Goal: Answer question/provide support

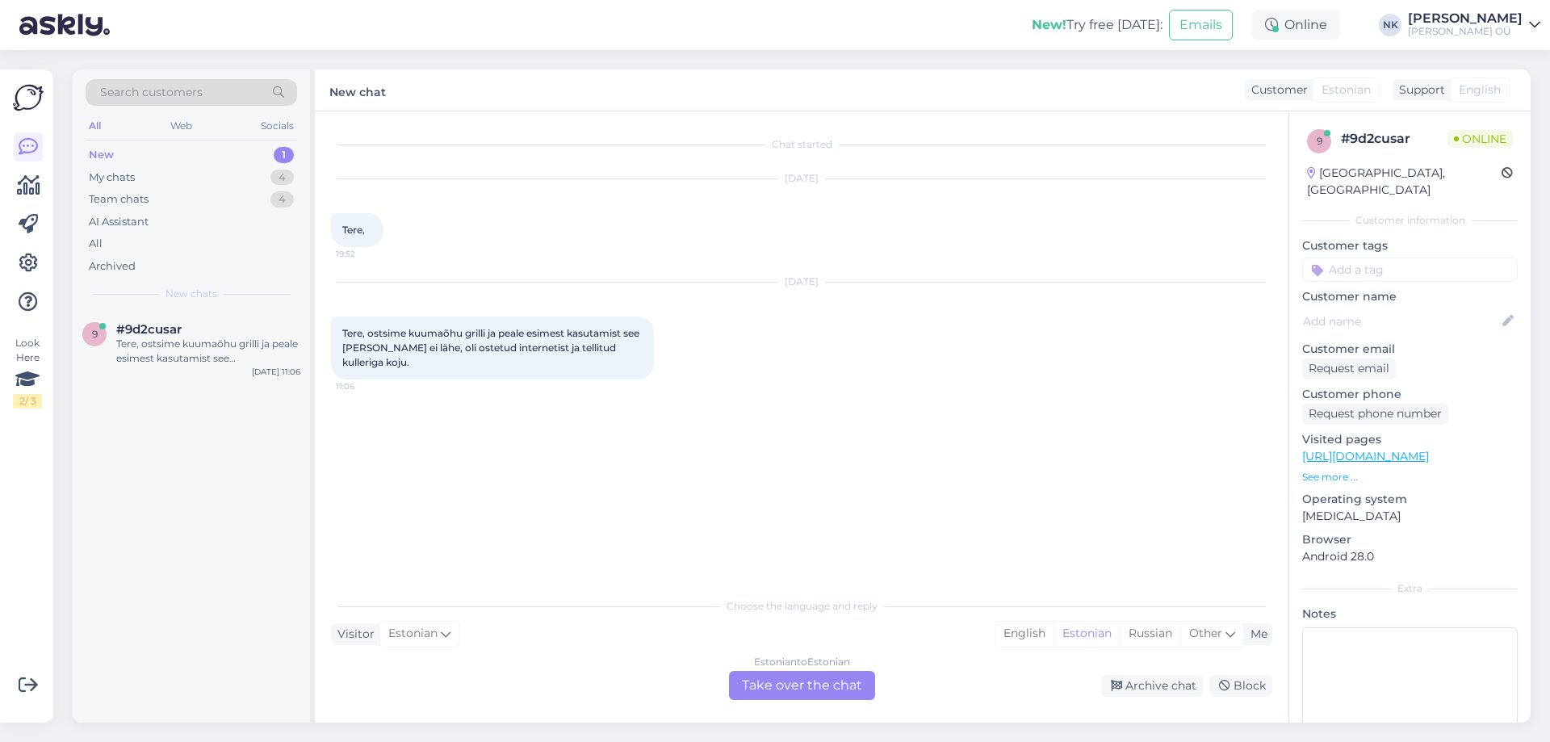
click at [800, 688] on div "Estonian to Estonian Take over the chat" at bounding box center [802, 685] width 146 height 29
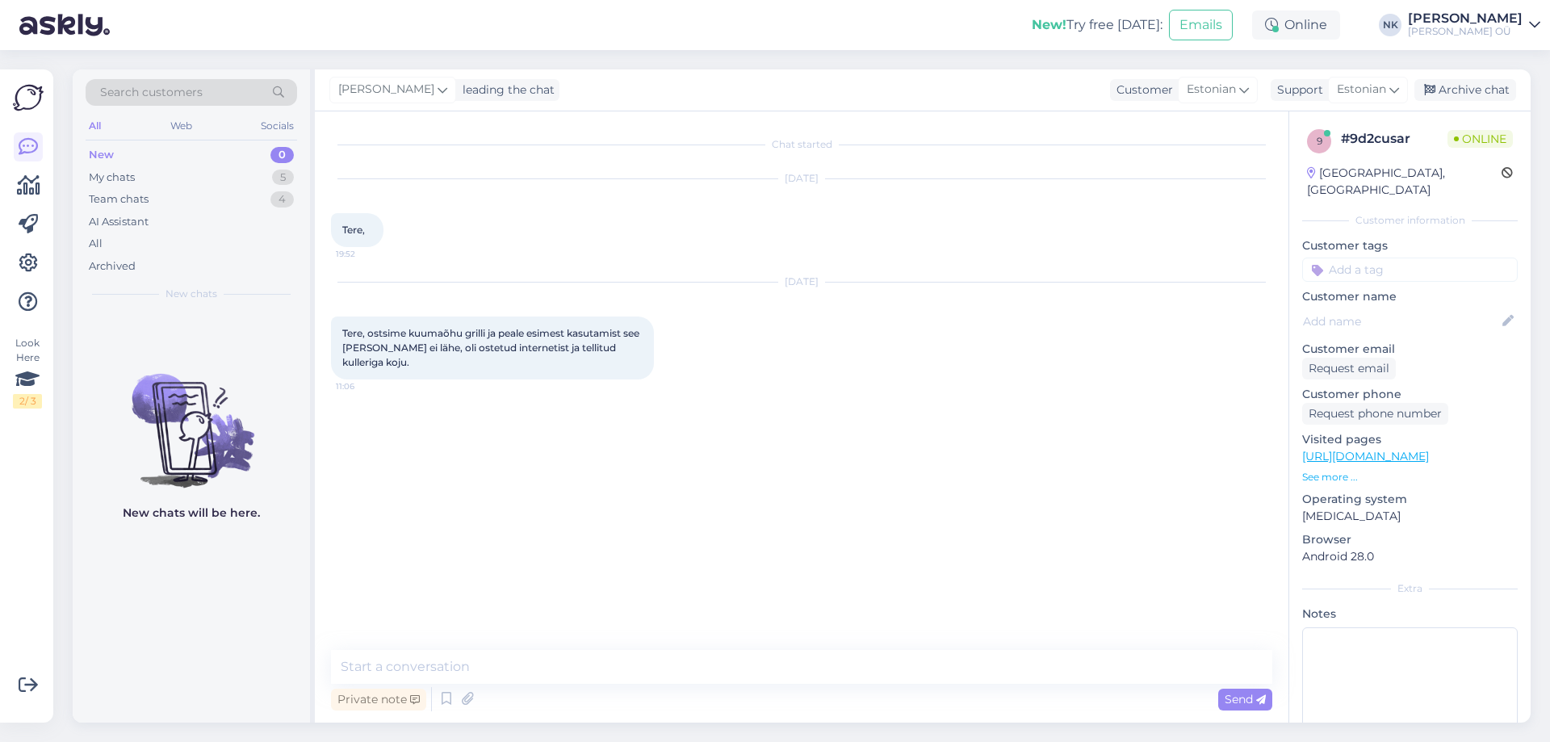
click at [793, 687] on div "Private note Send" at bounding box center [801, 699] width 941 height 31
click at [791, 674] on textarea at bounding box center [801, 667] width 941 height 34
click at [791, 674] on textarea "Tee" at bounding box center [801, 667] width 941 height 34
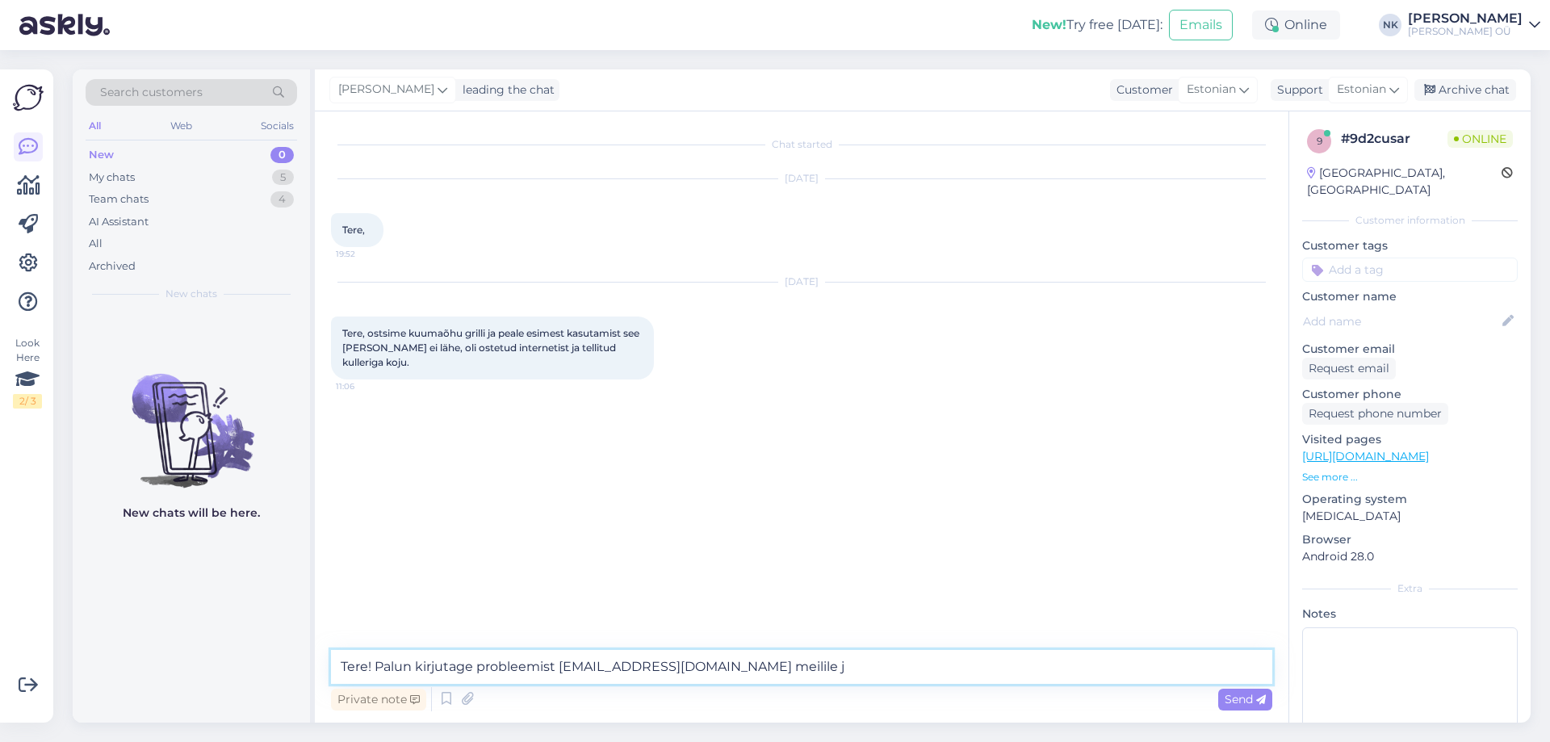
drag, startPoint x: 962, startPoint y: 663, endPoint x: 697, endPoint y: 670, distance: 264.9
type textarea "Tere! Palun kirjutage probleemist [EMAIL_ADDRESS][DOMAIN_NAME] meilile"
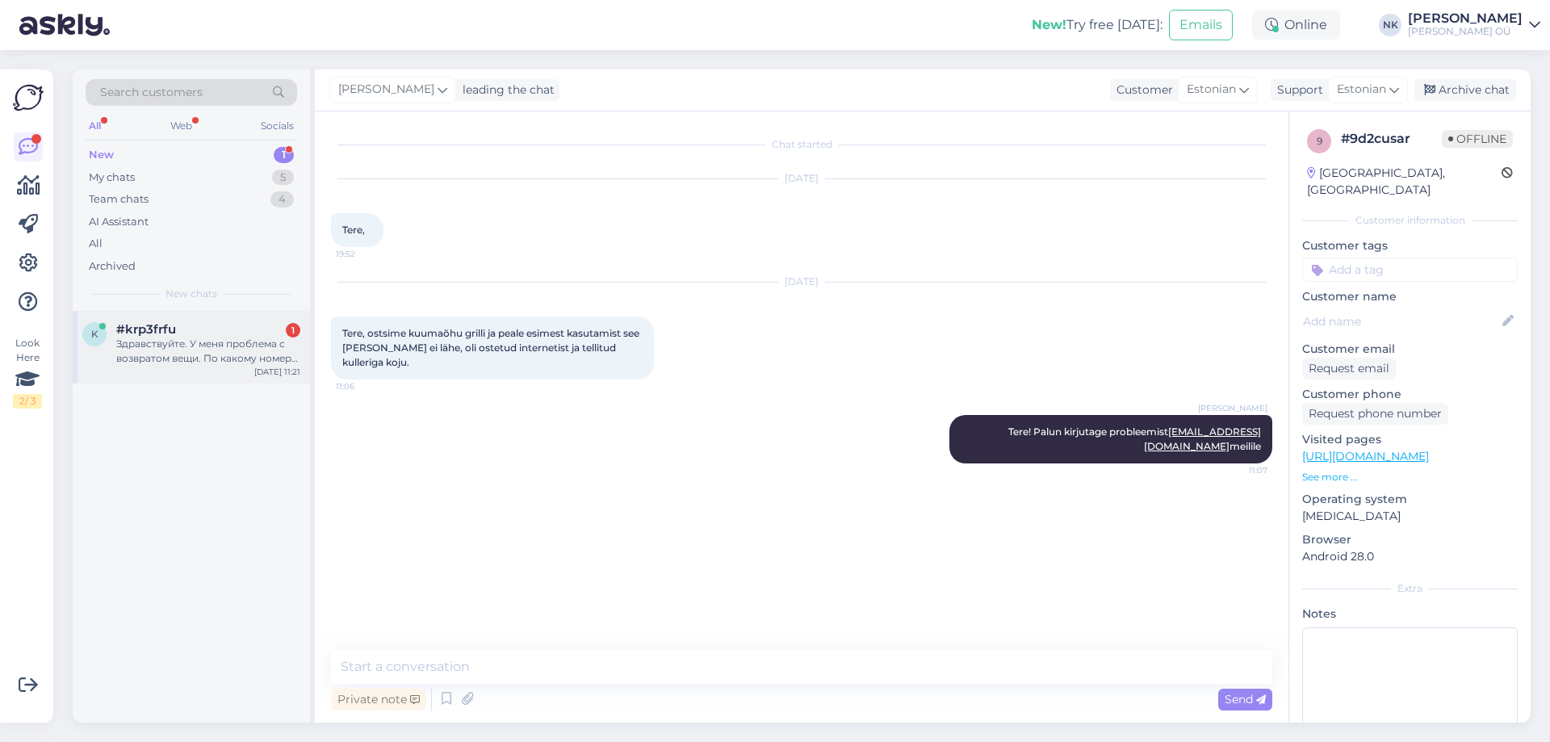
click at [257, 337] on div "Здравствуйте. У меня проблема с возвратом вещи. По какому номеру я могу пообщат…" at bounding box center [208, 351] width 184 height 29
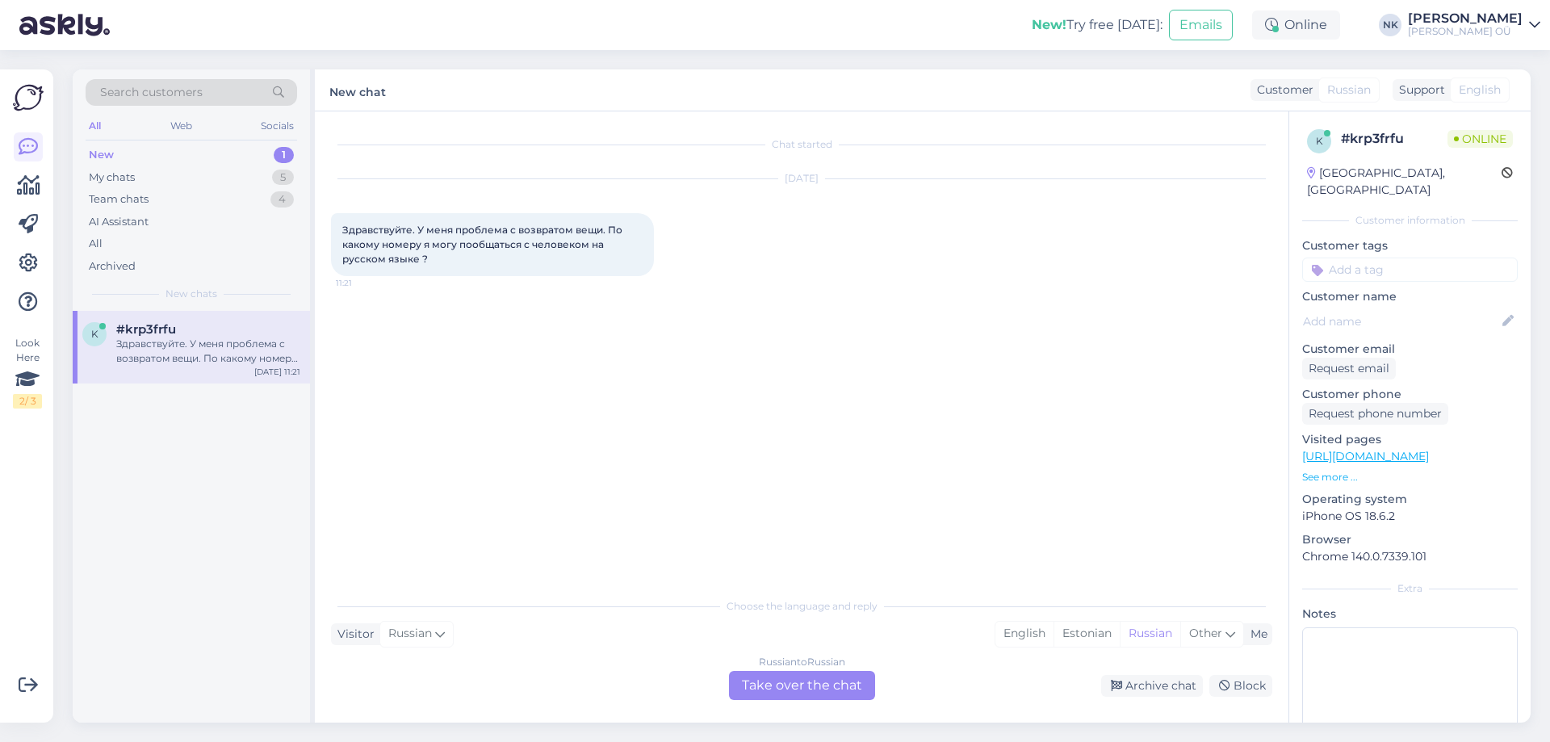
click at [823, 679] on div "Russian to Russian Take over the chat" at bounding box center [802, 685] width 146 height 29
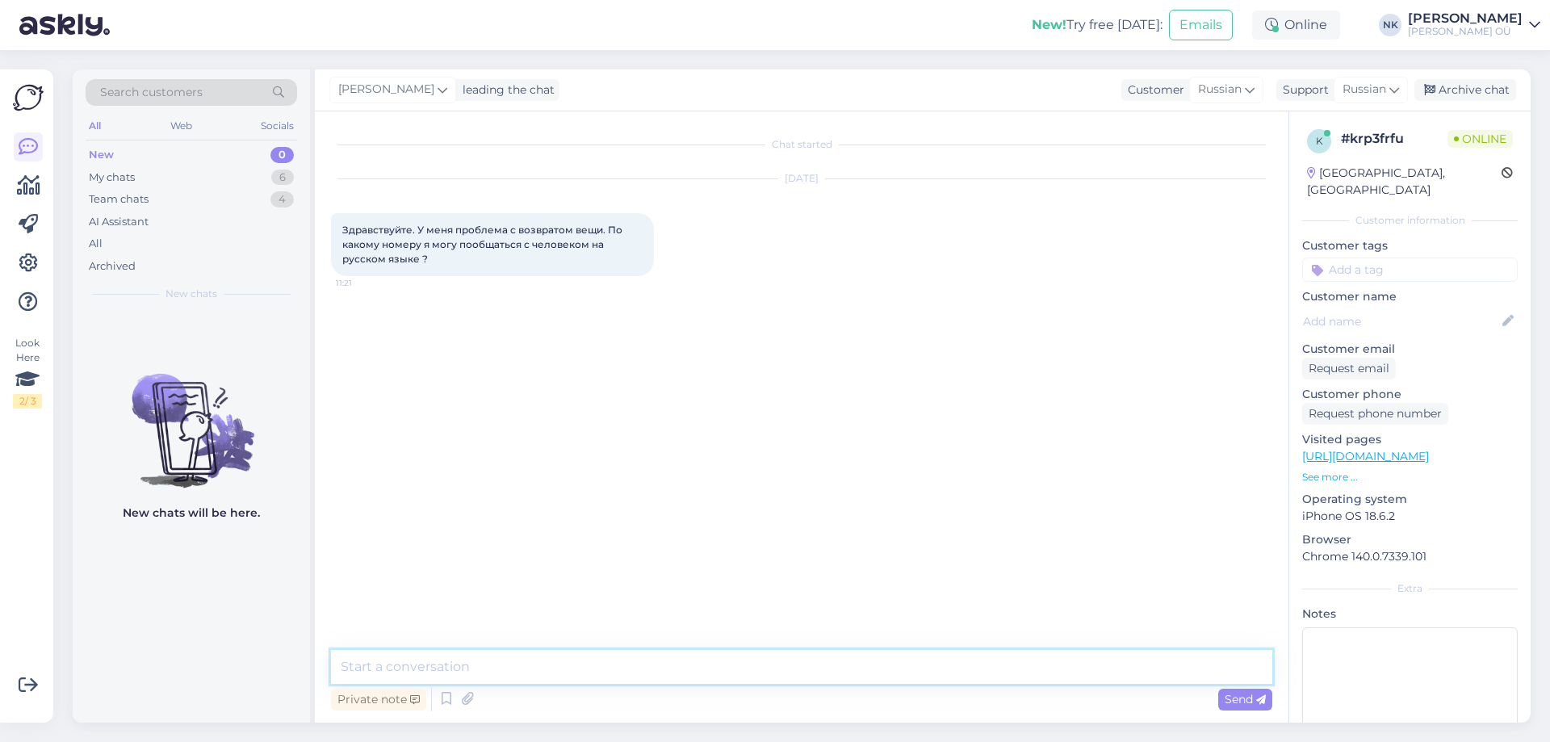
click at [706, 652] on textarea at bounding box center [801, 667] width 941 height 34
click at [676, 664] on textarea at bounding box center [801, 667] width 941 height 34
type textarea "Здравствуйте, по поводу возврата просим написать обращение на [EMAIL_ADDRESS][D…"
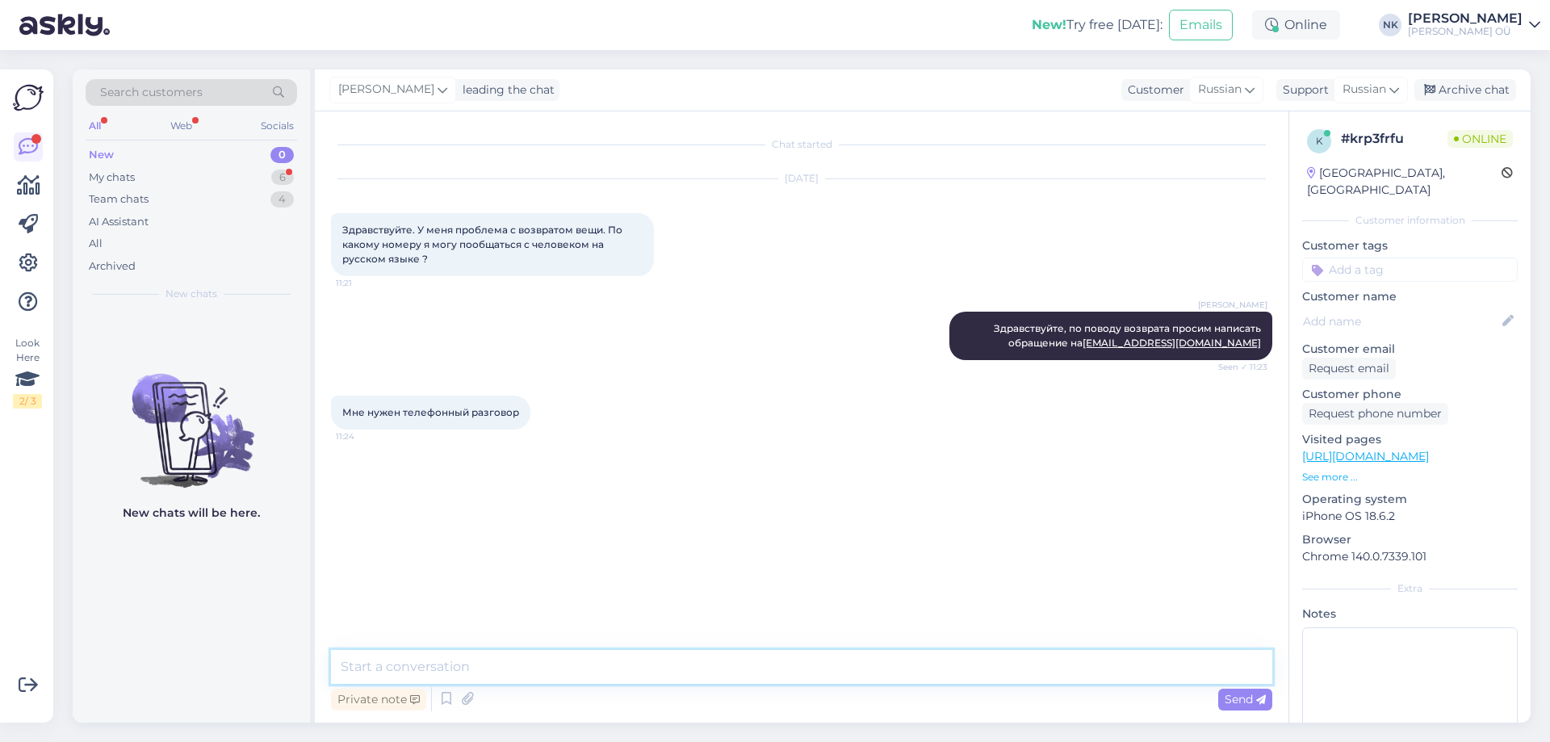
click at [830, 675] on textarea at bounding box center [801, 667] width 941 height 34
type textarea "G"
type textarea "Позвоните на общий телефонный номер интернет-магазина"
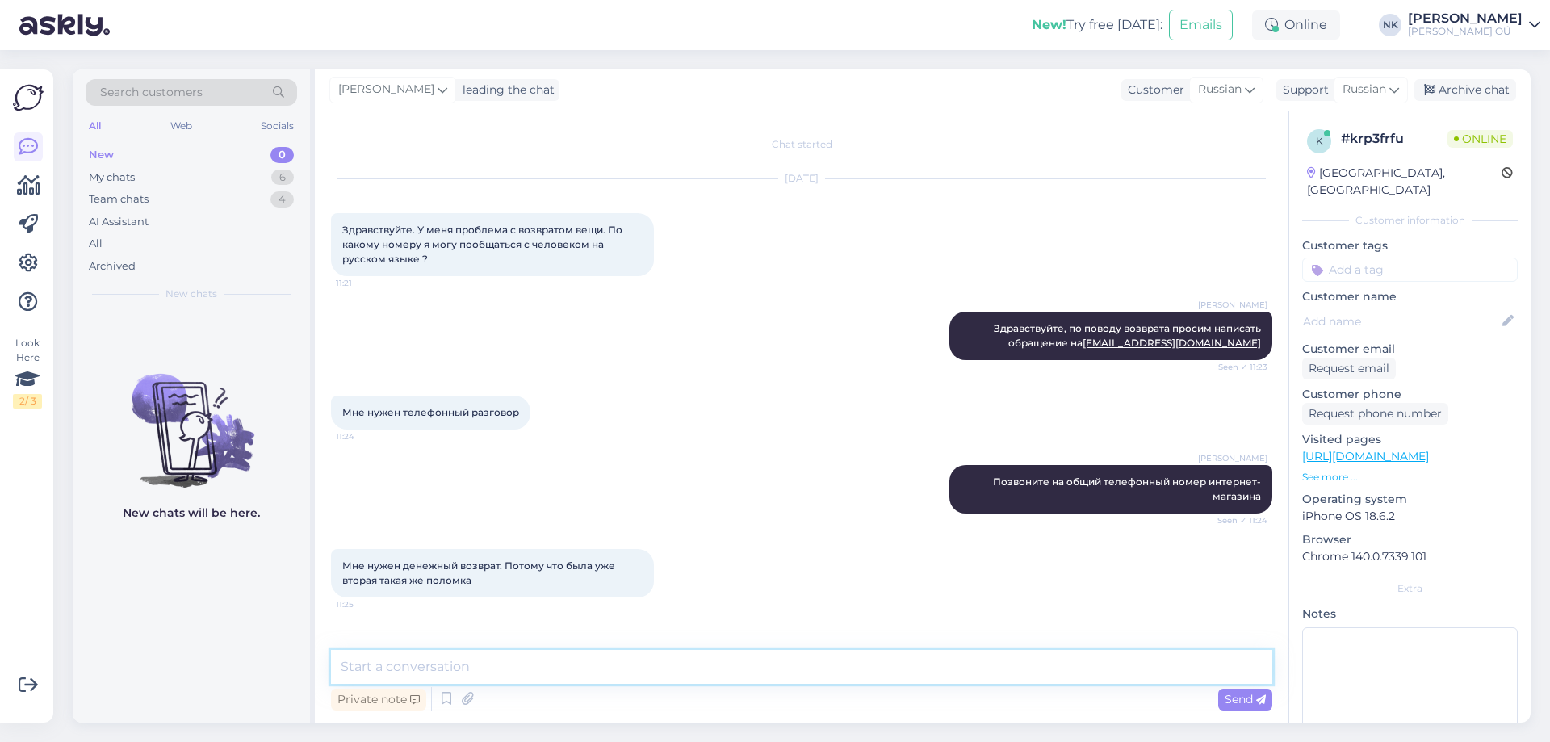
click at [513, 674] on textarea at bounding box center [801, 667] width 941 height 34
click at [480, 670] on textarea at bounding box center [801, 667] width 941 height 34
type textarea "Ф"
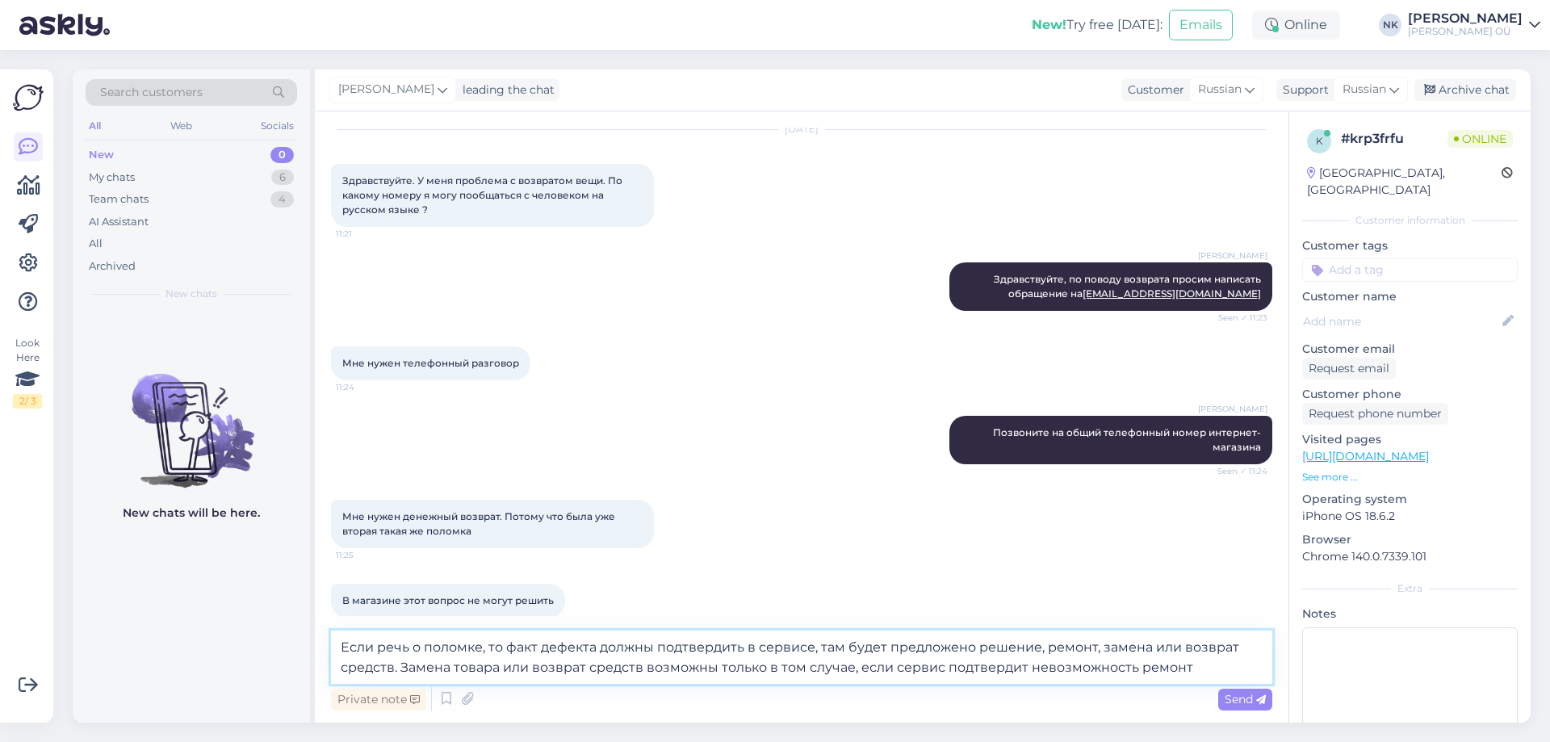
type textarea "Если речь о поломке, то факт дефекта должны подтвердить в сервисе, там будет пр…"
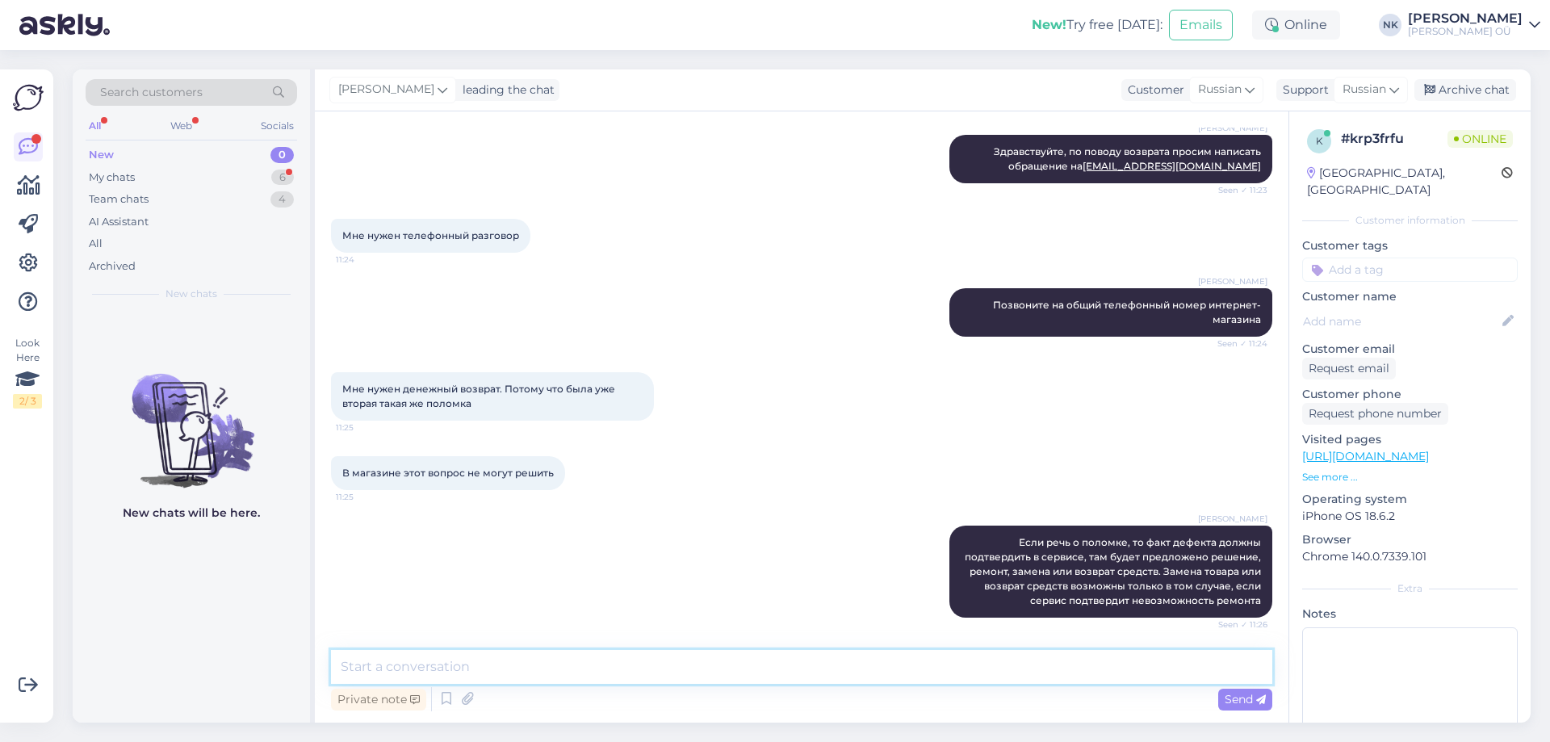
scroll to position [261, 0]
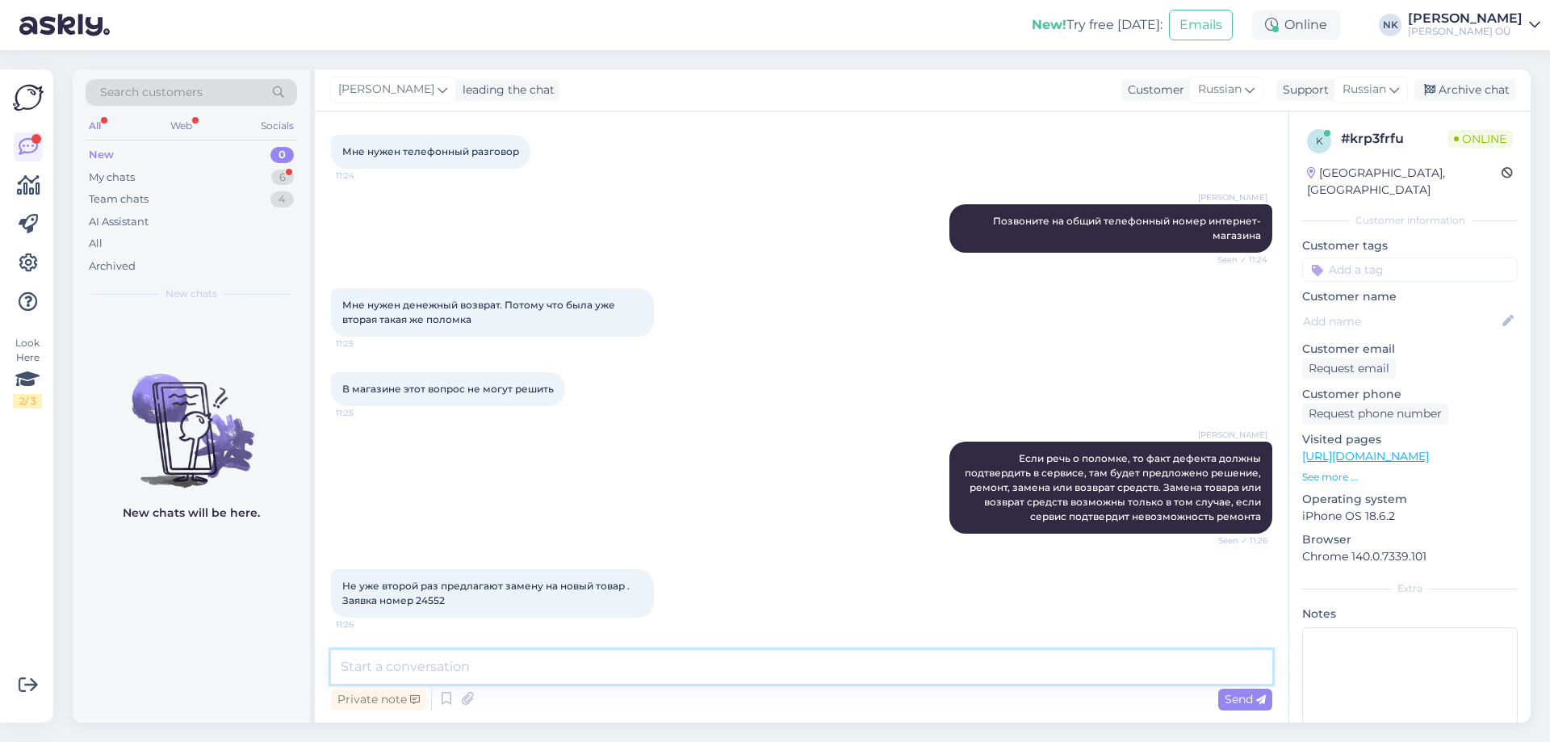
click at [476, 661] on textarea at bounding box center [801, 667] width 941 height 34
click at [425, 669] on textarea at bounding box center [801, 667] width 941 height 34
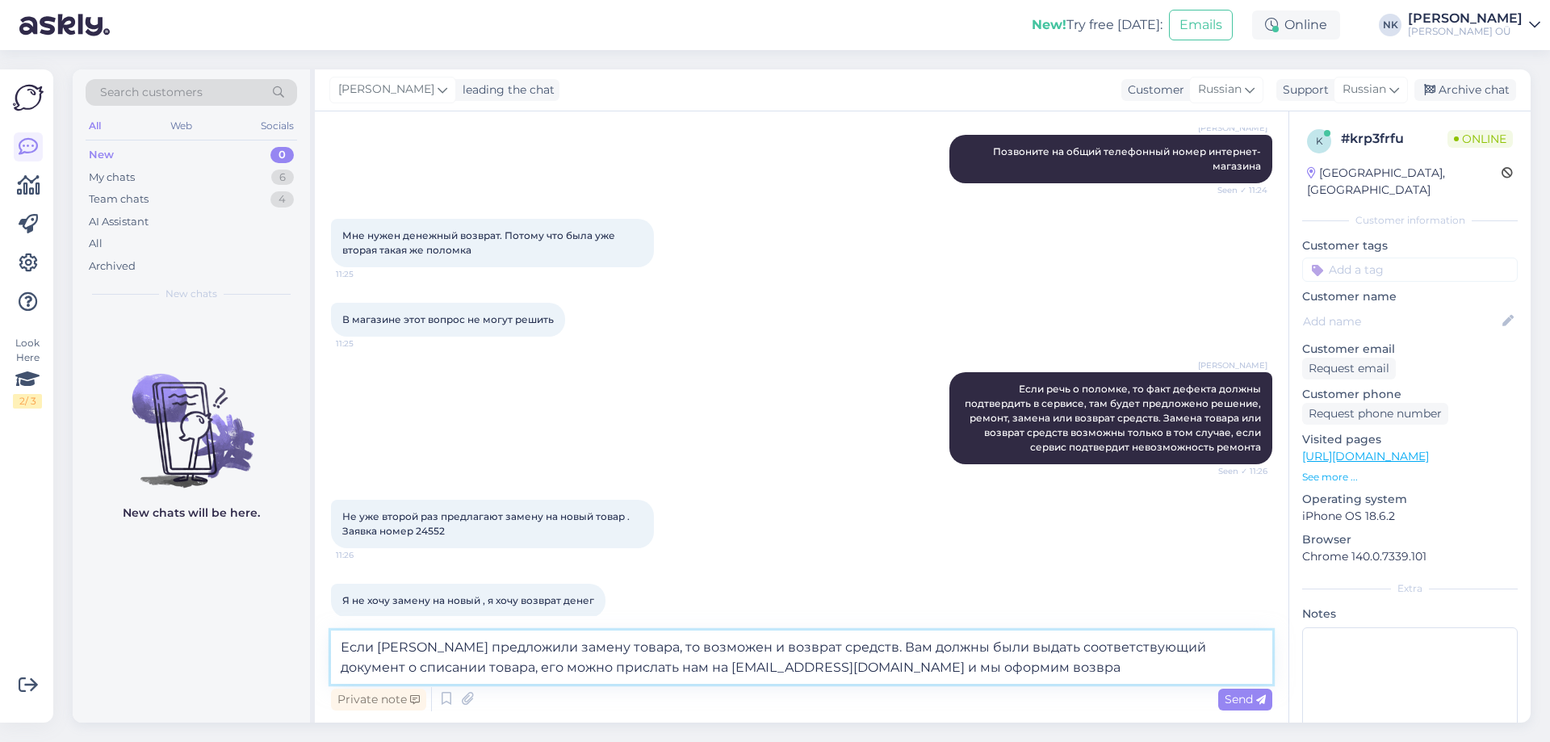
type textarea "Если [PERSON_NAME] предложили замену товара, то возможен и возврат средств. Вам…"
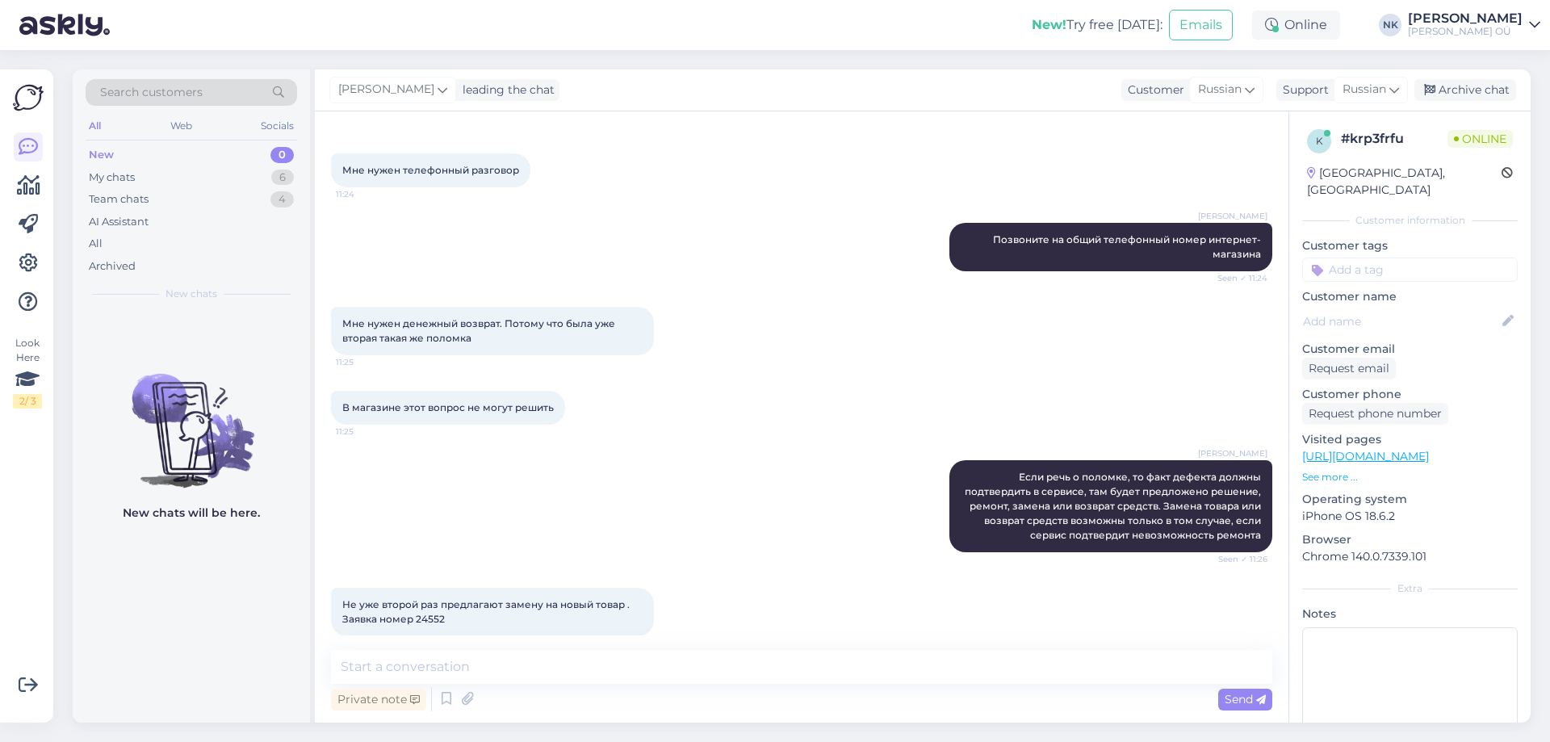
scroll to position [527, 0]
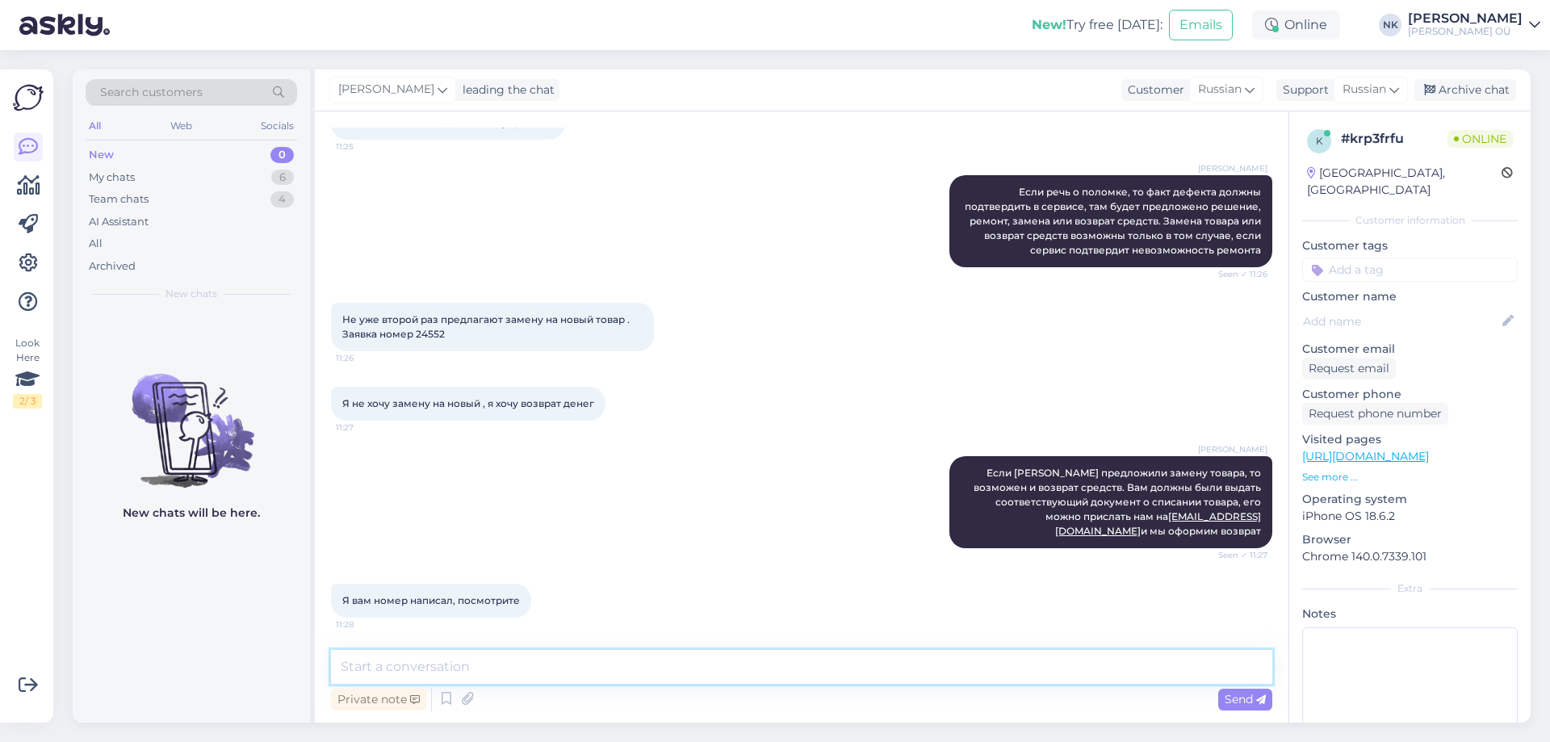
click at [480, 658] on textarea at bounding box center [801, 667] width 941 height 34
type textarea "П"
click at [426, 334] on span "Не уже второй раз предлагают замену на новый товар . Заявка номер 24552" at bounding box center [487, 326] width 290 height 27
copy div "24552 11:26"
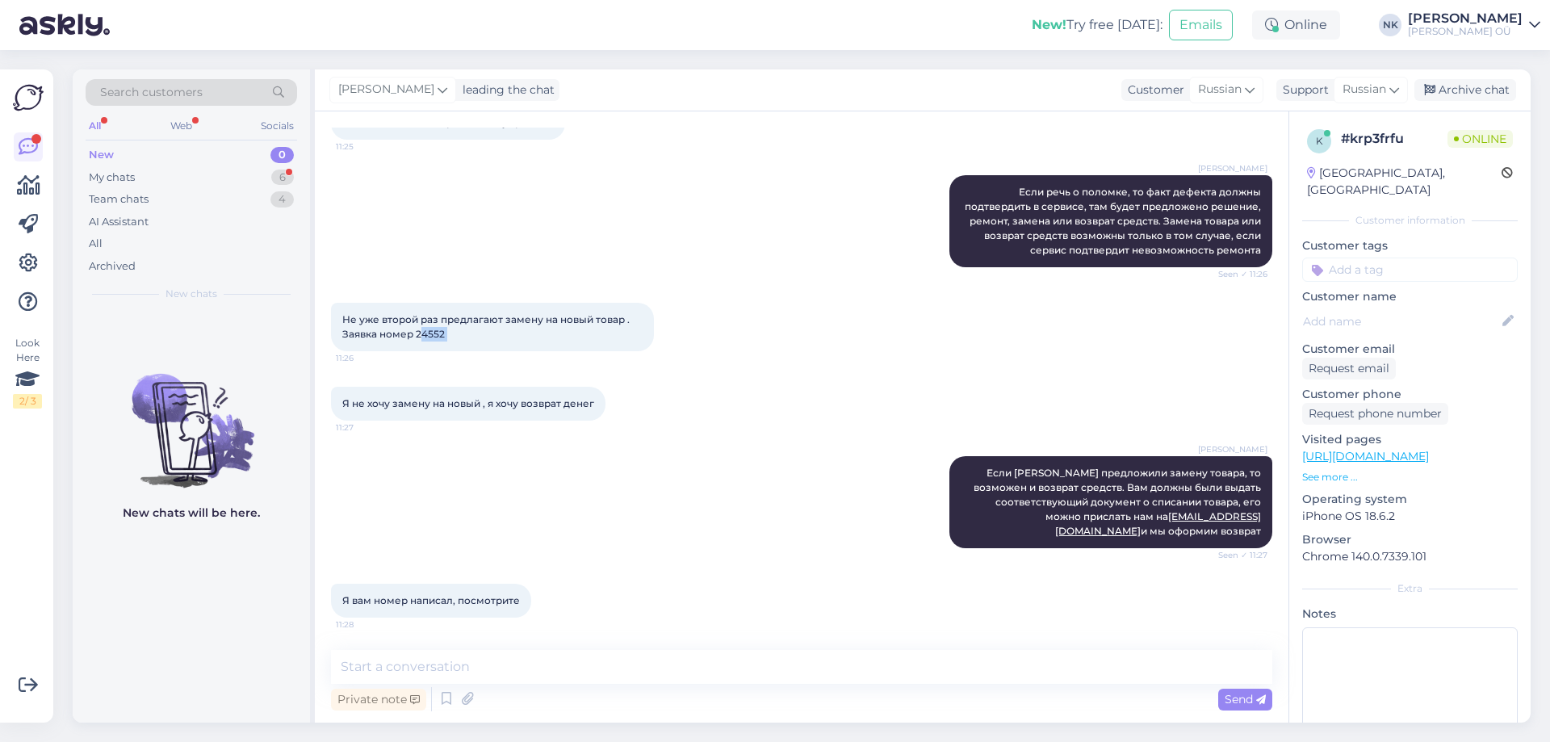
scroll to position [597, 0]
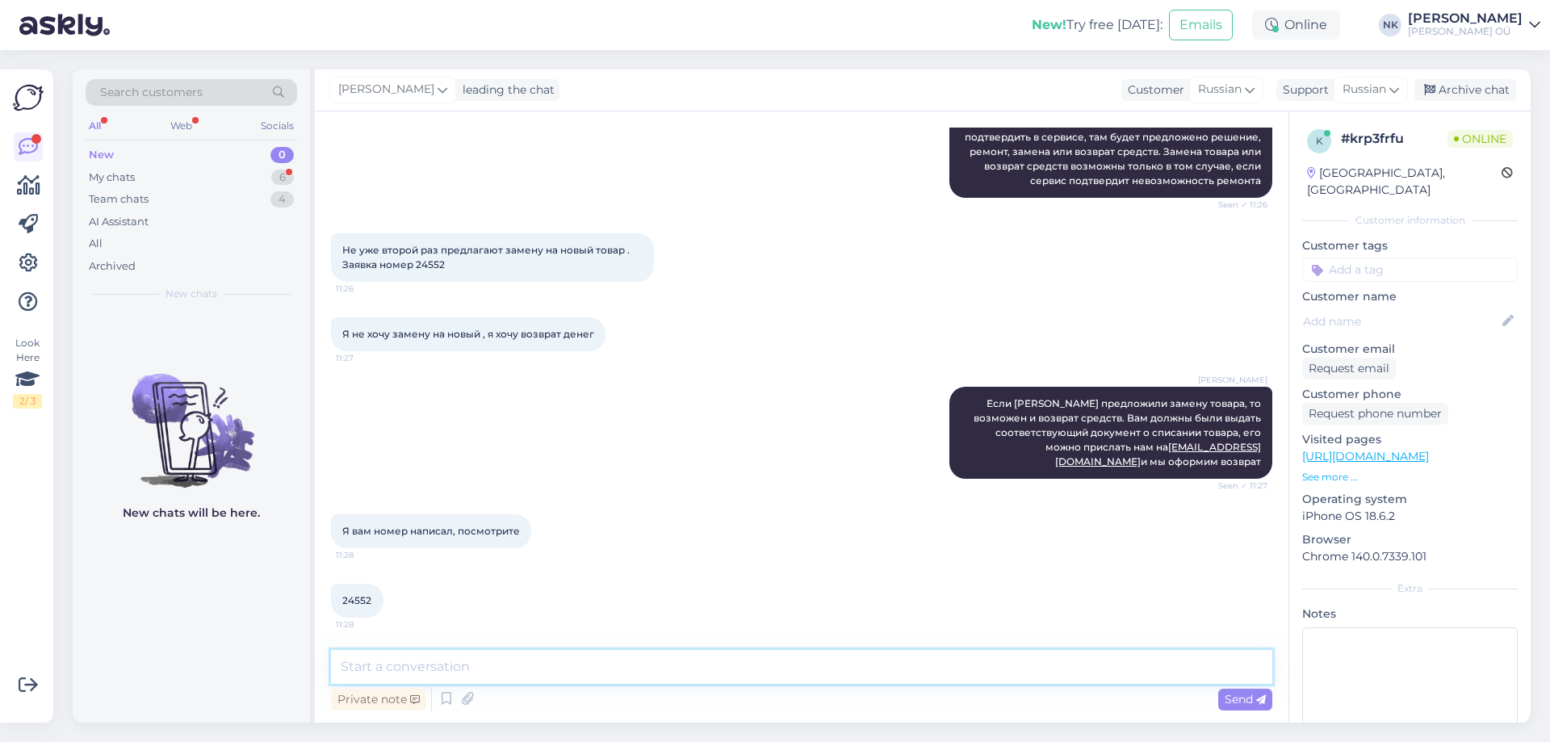
click at [532, 656] on textarea at bounding box center [801, 667] width 941 height 34
drag, startPoint x: 453, startPoint y: 659, endPoint x: 324, endPoint y: 663, distance: 128.4
click at [324, 663] on div "Chat started [DATE] Здравствуйте. У меня проблема с возвратом вещи. По какому н…" at bounding box center [801, 416] width 973 height 611
type textarea "Там нет информации касательно решения сервиса, Что [PERSON_NAME] сказали по это…"
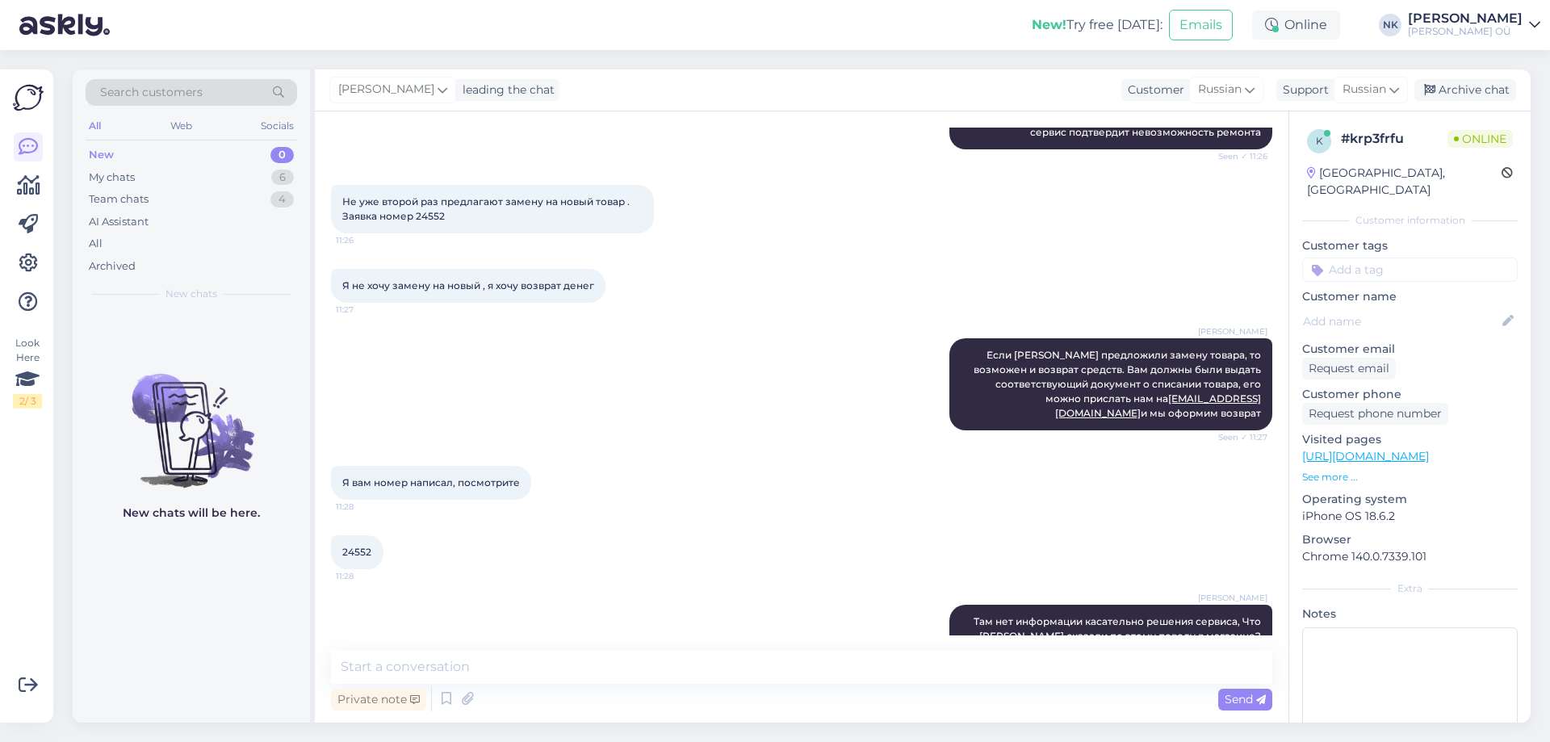
scroll to position [750, 0]
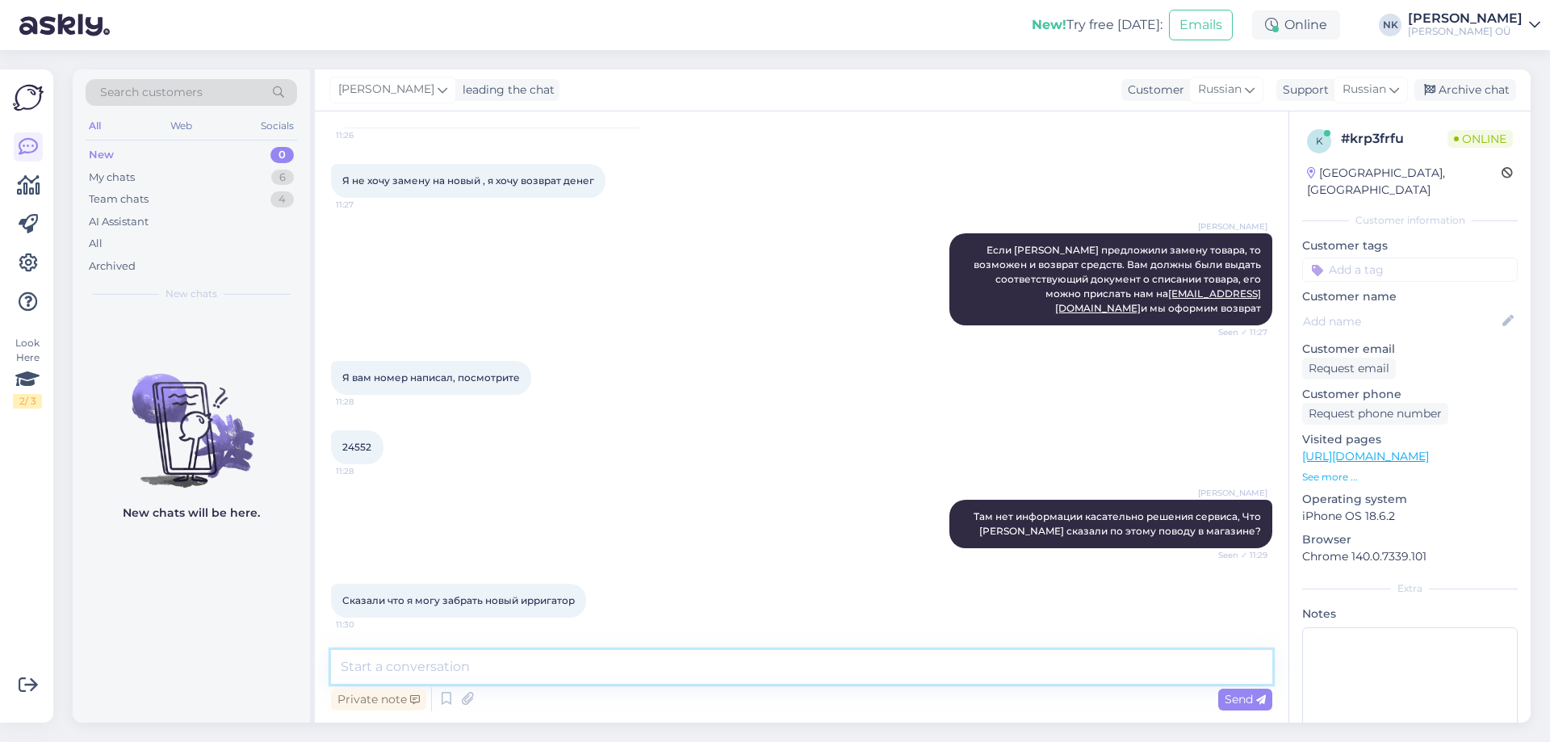
click at [521, 650] on textarea at bounding box center [801, 667] width 941 height 34
click at [504, 670] on textarea at bounding box center [801, 667] width 941 height 34
type textarea "М"
type textarea "Вы сообщали им о желании возврата средств?"
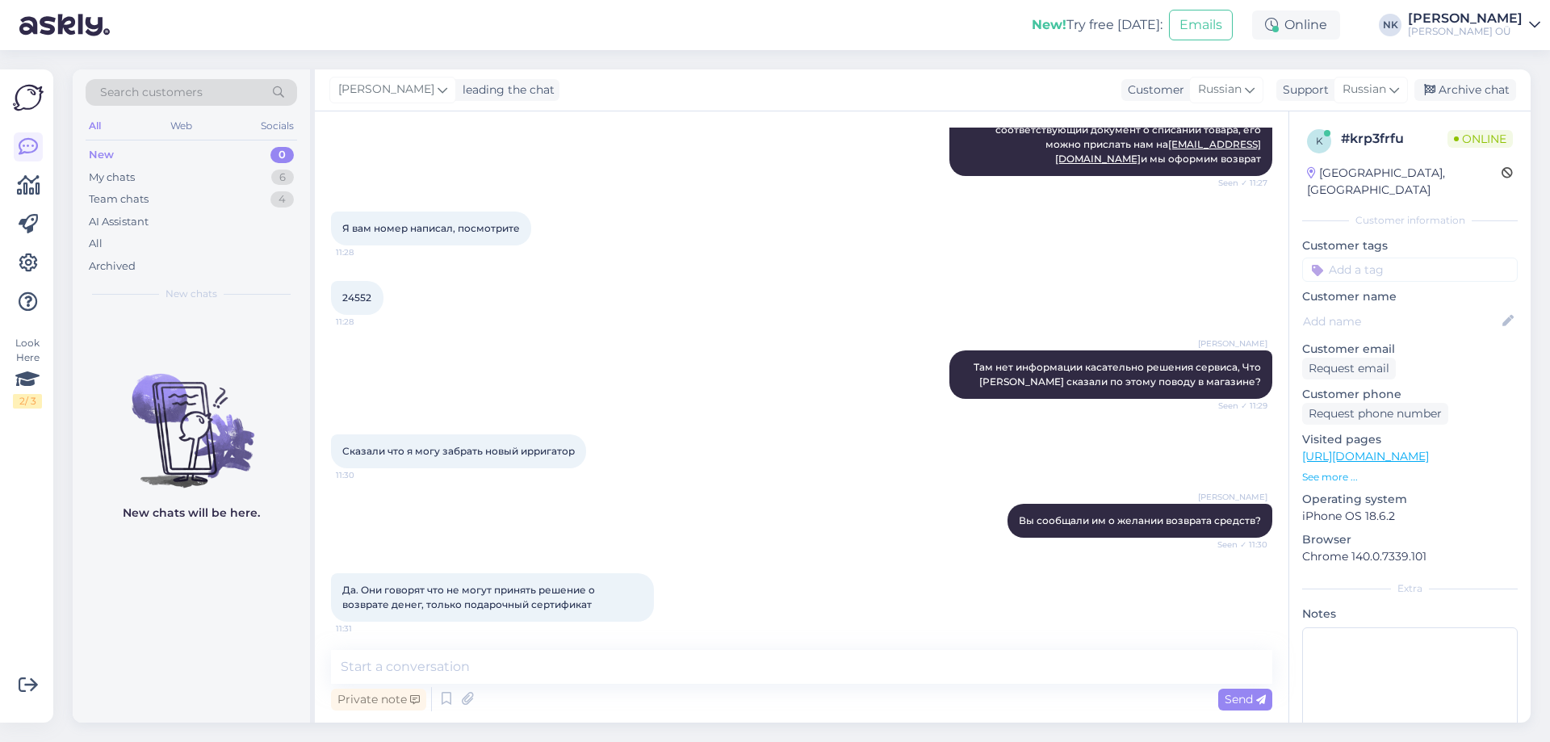
scroll to position [903, 0]
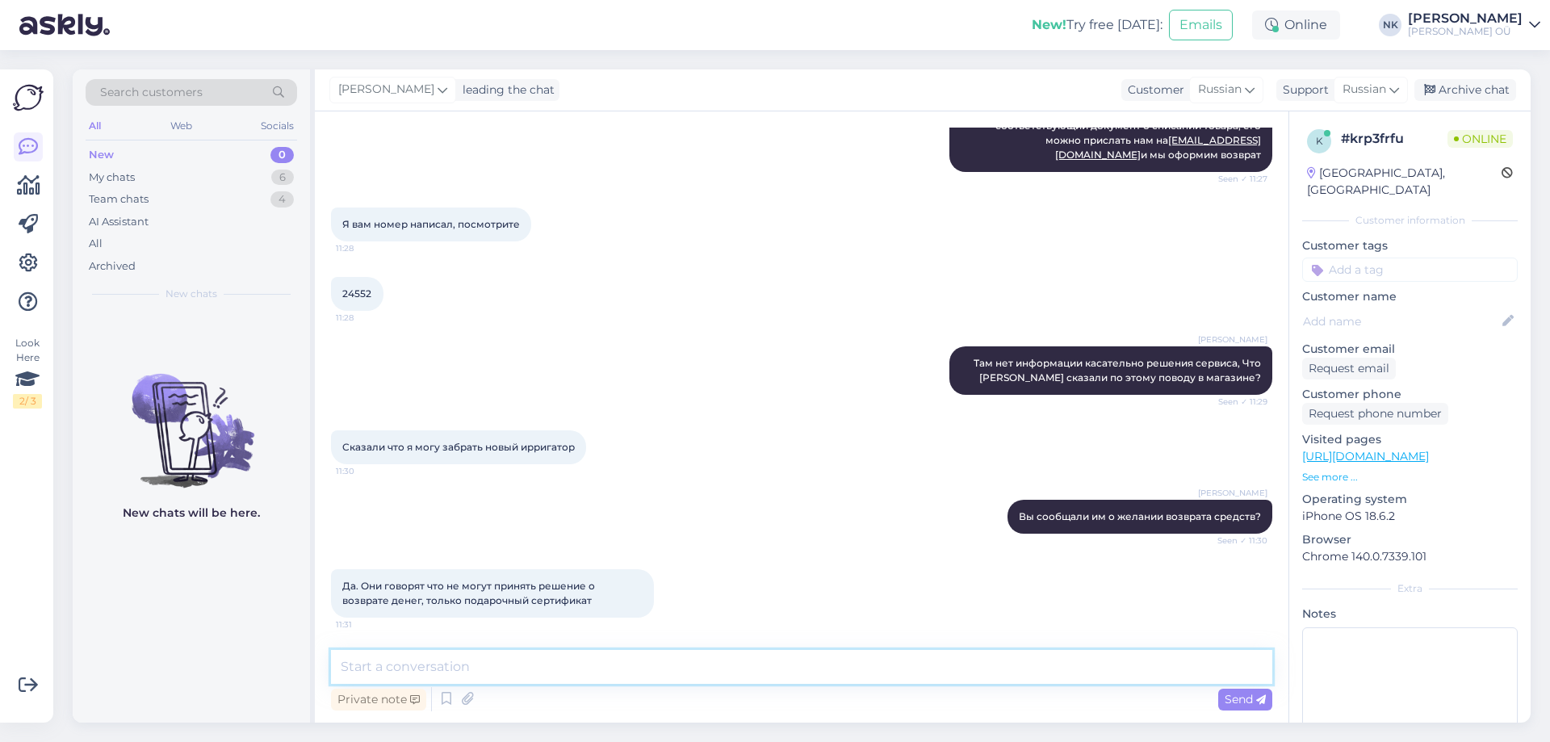
click at [482, 668] on textarea at bounding box center [801, 667] width 941 height 34
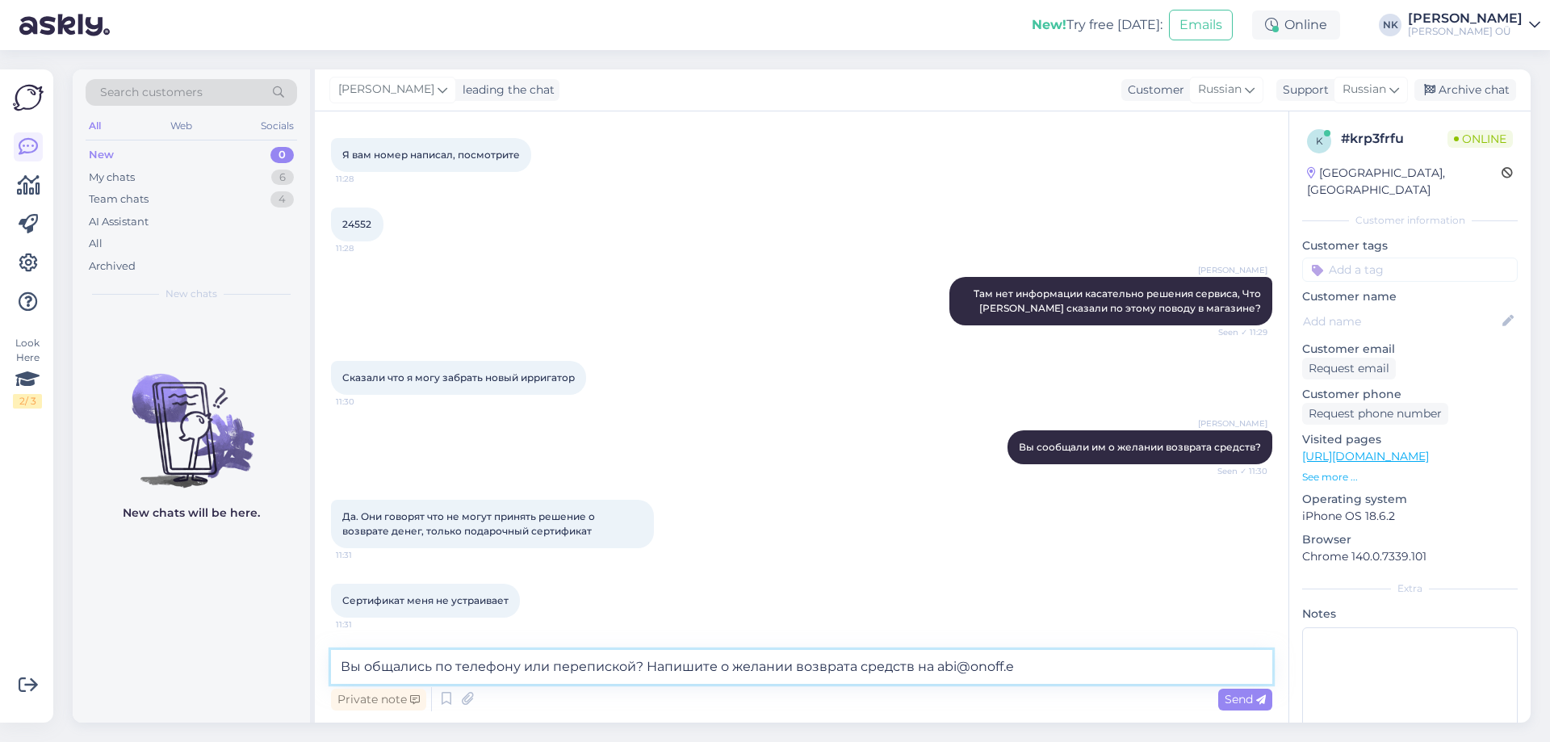
scroll to position [973, 0]
type textarea "Вы общались по телефону или перепиской? Напишите о желании возврата средств на …"
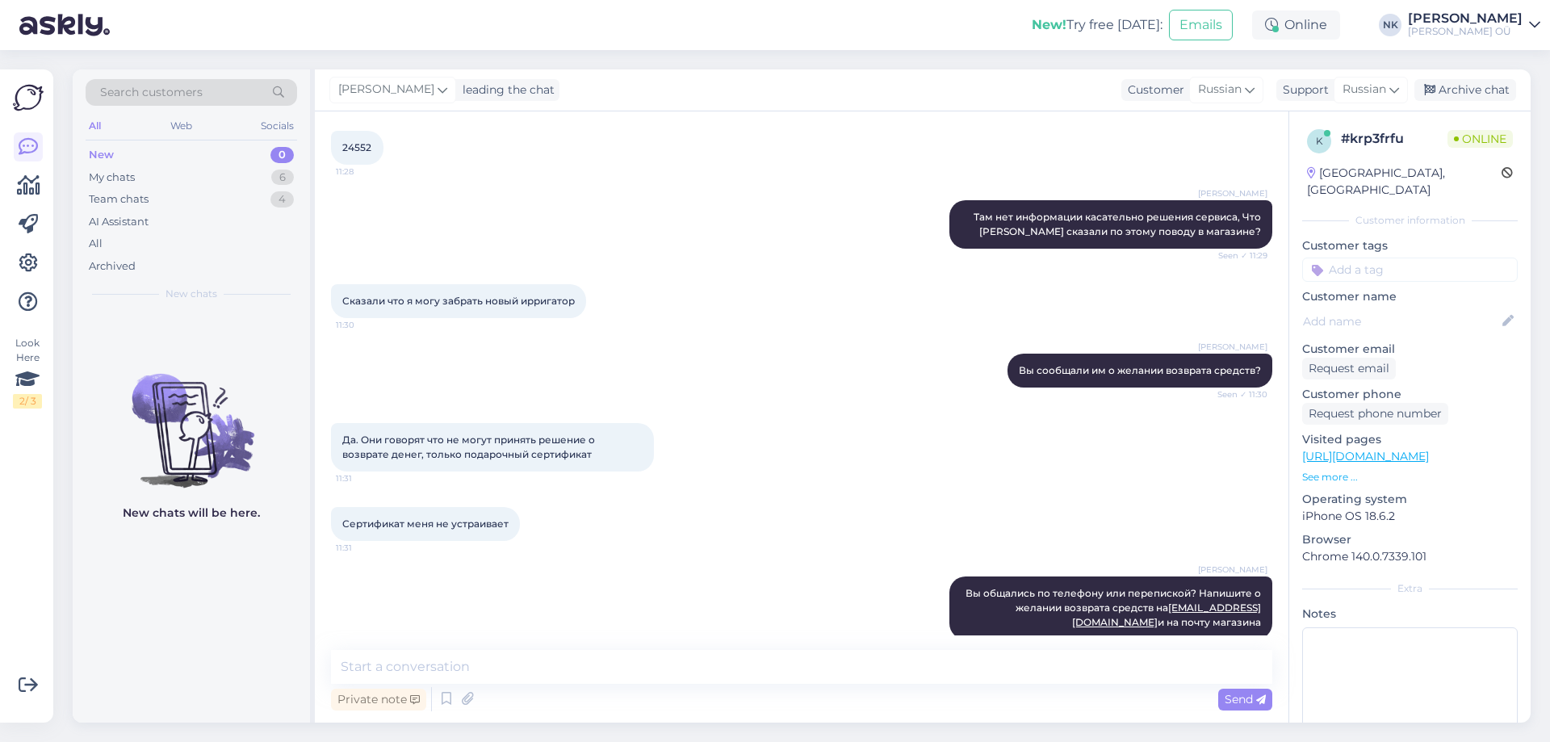
scroll to position [1210, 0]
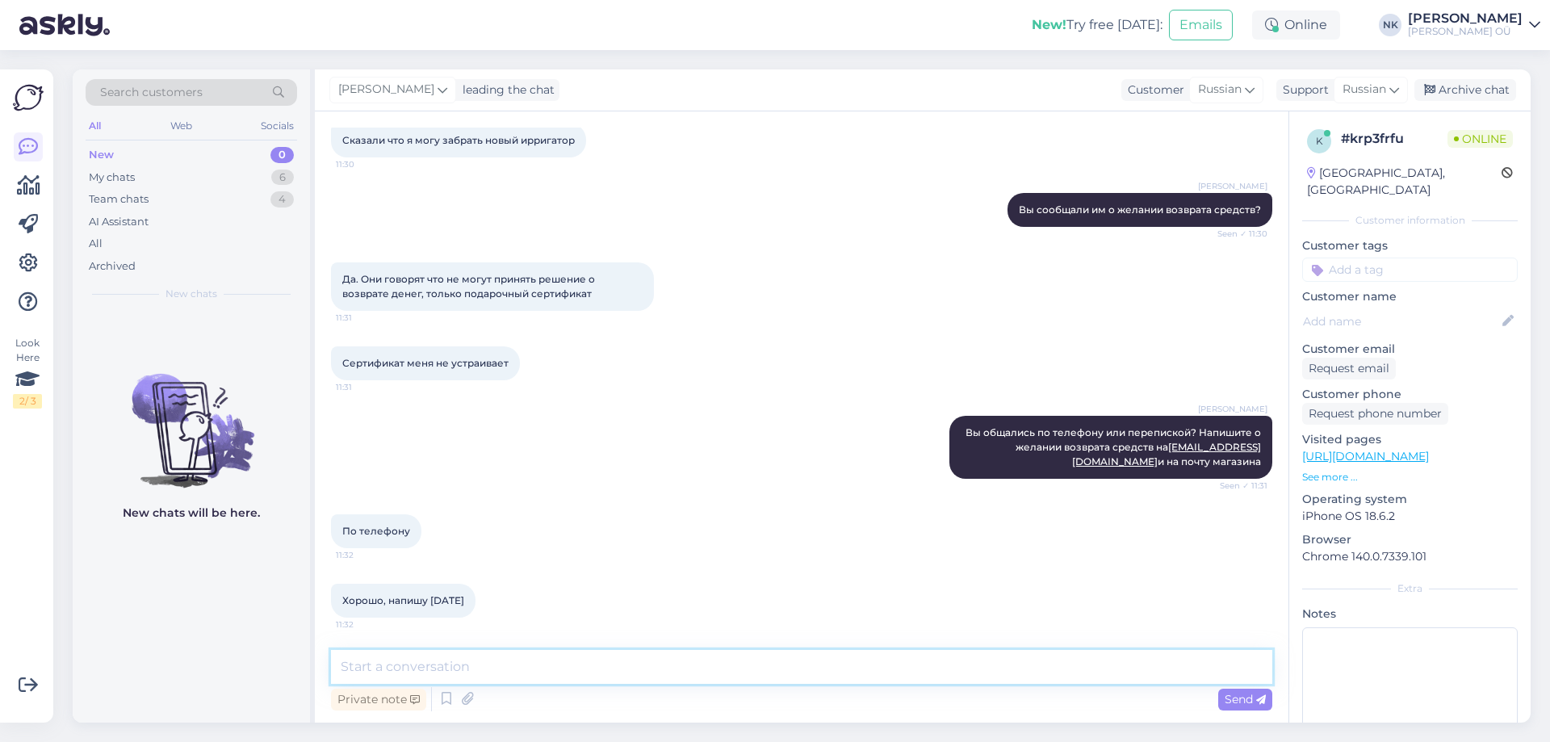
click at [526, 681] on textarea at bounding box center [801, 667] width 941 height 34
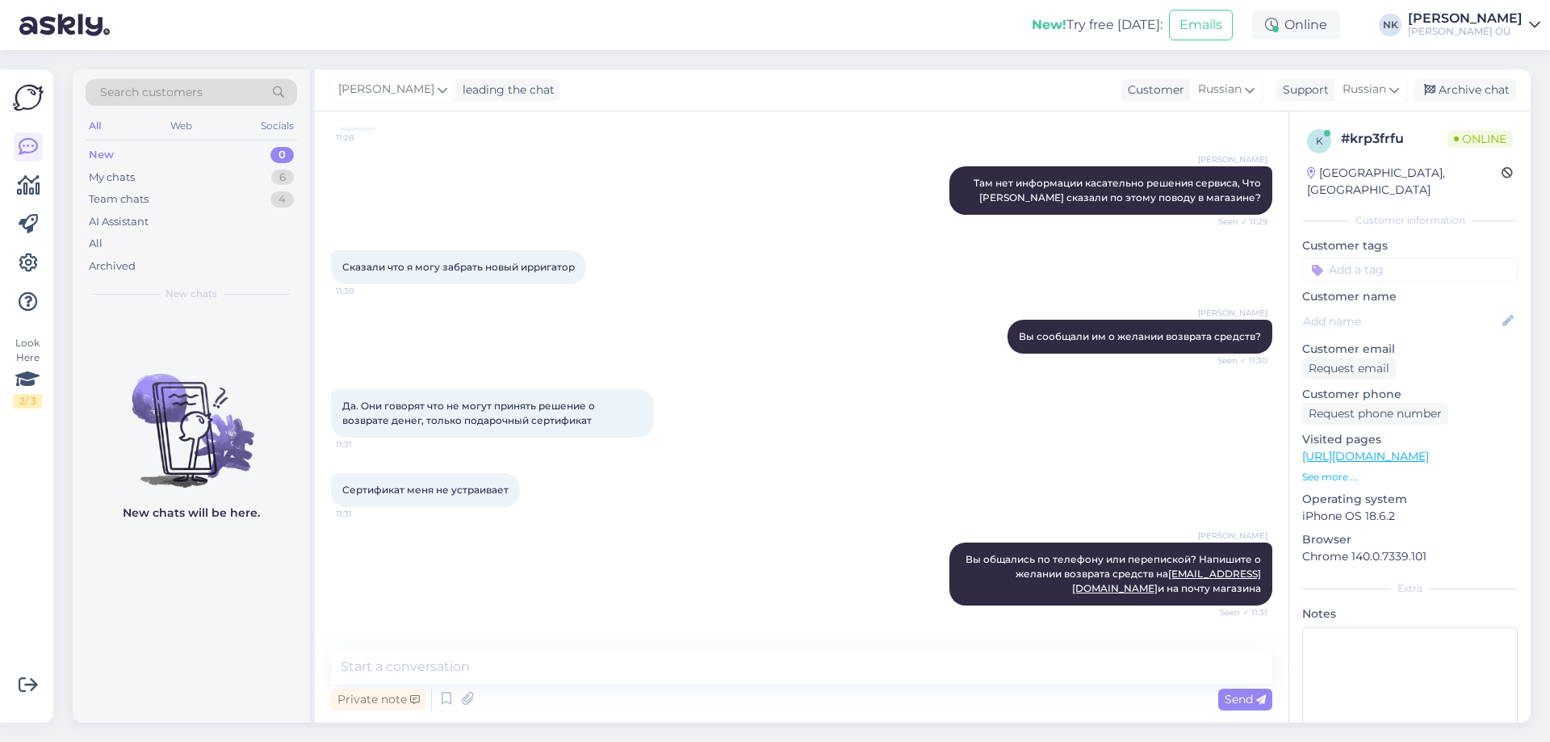
scroll to position [1279, 0]
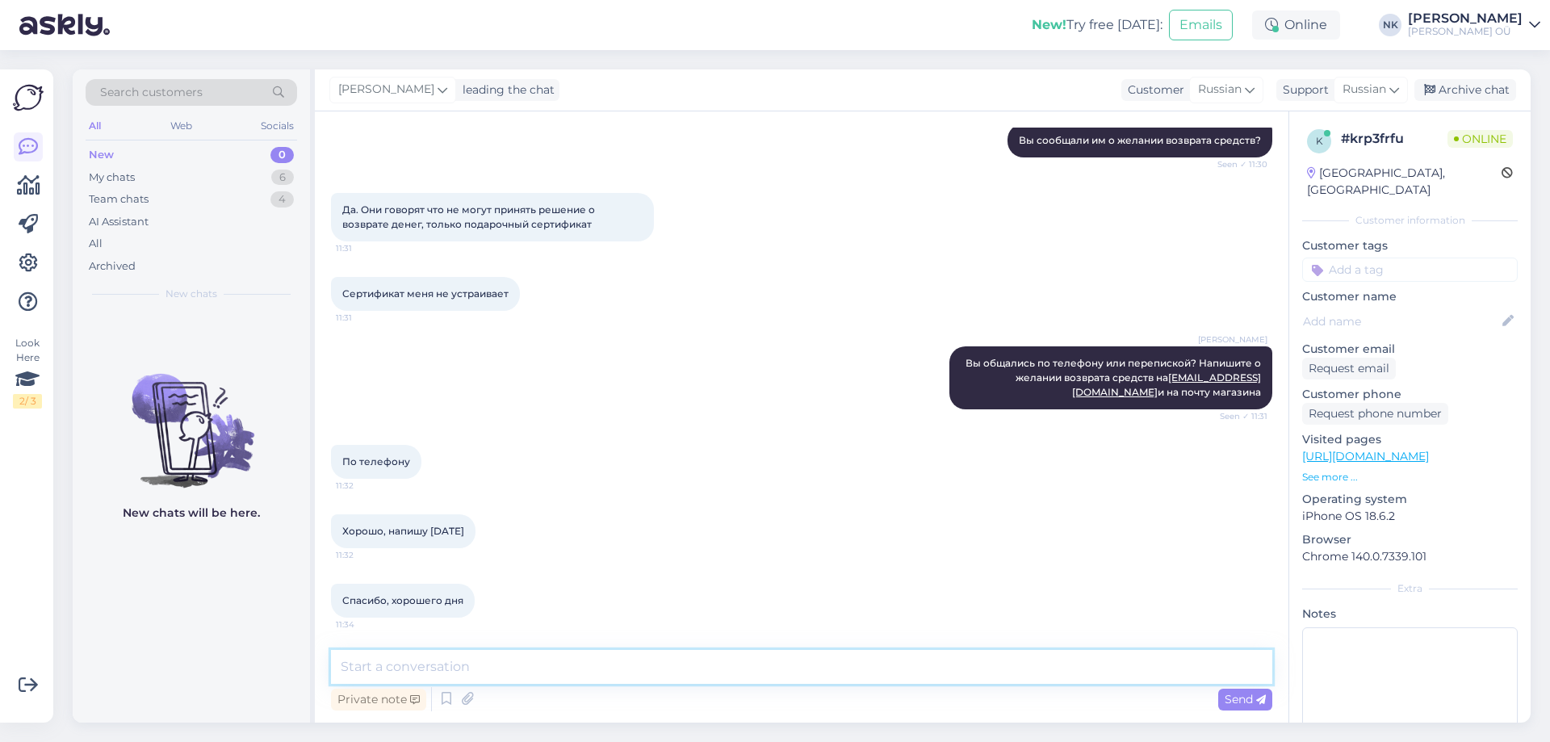
click at [521, 664] on textarea at bounding box center [801, 667] width 941 height 34
type textarea "Пожалуйста"
